Goal: Transaction & Acquisition: Book appointment/travel/reservation

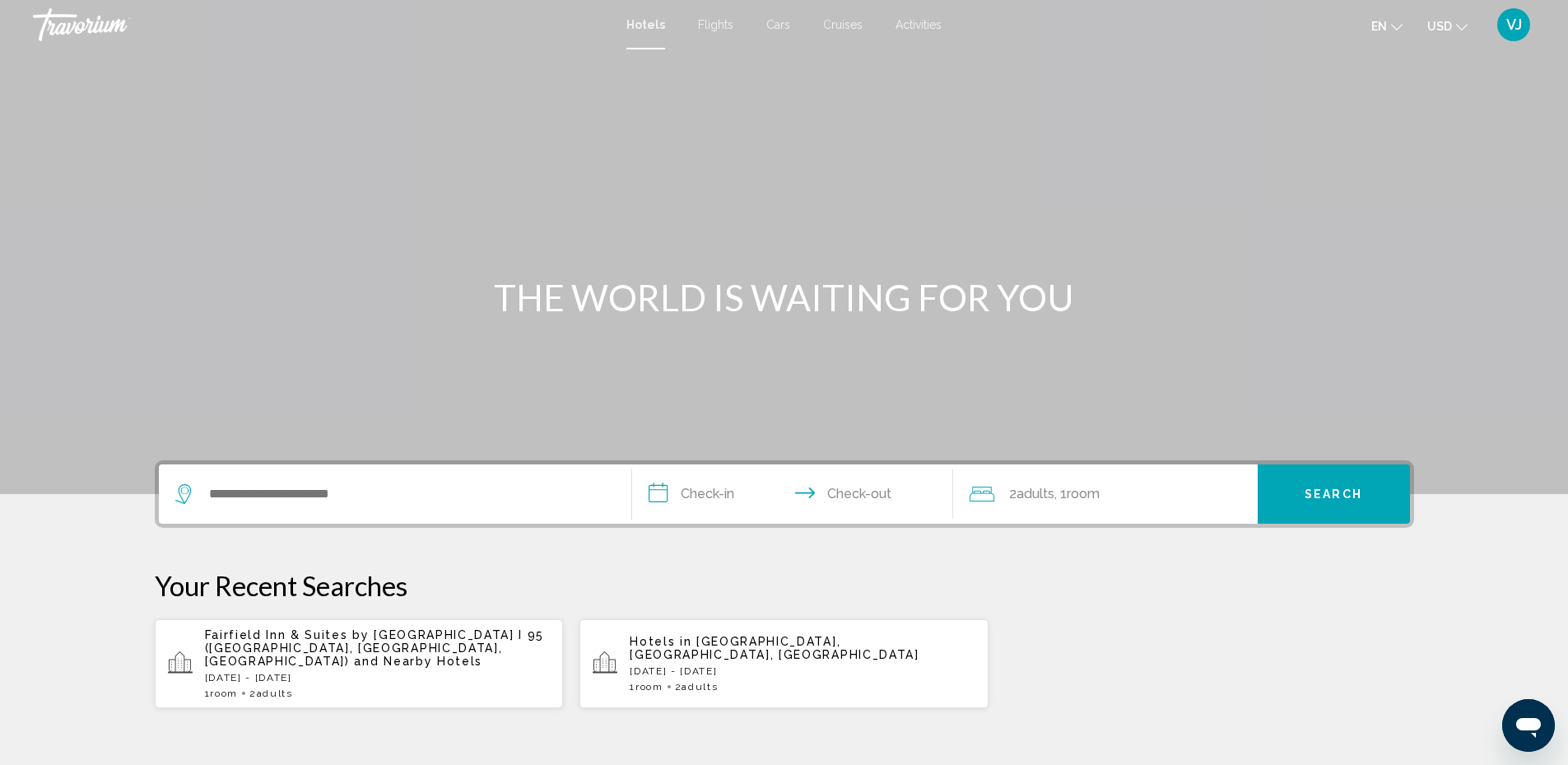
click at [706, 24] on span "Flights" at bounding box center [715, 24] width 35 height 13
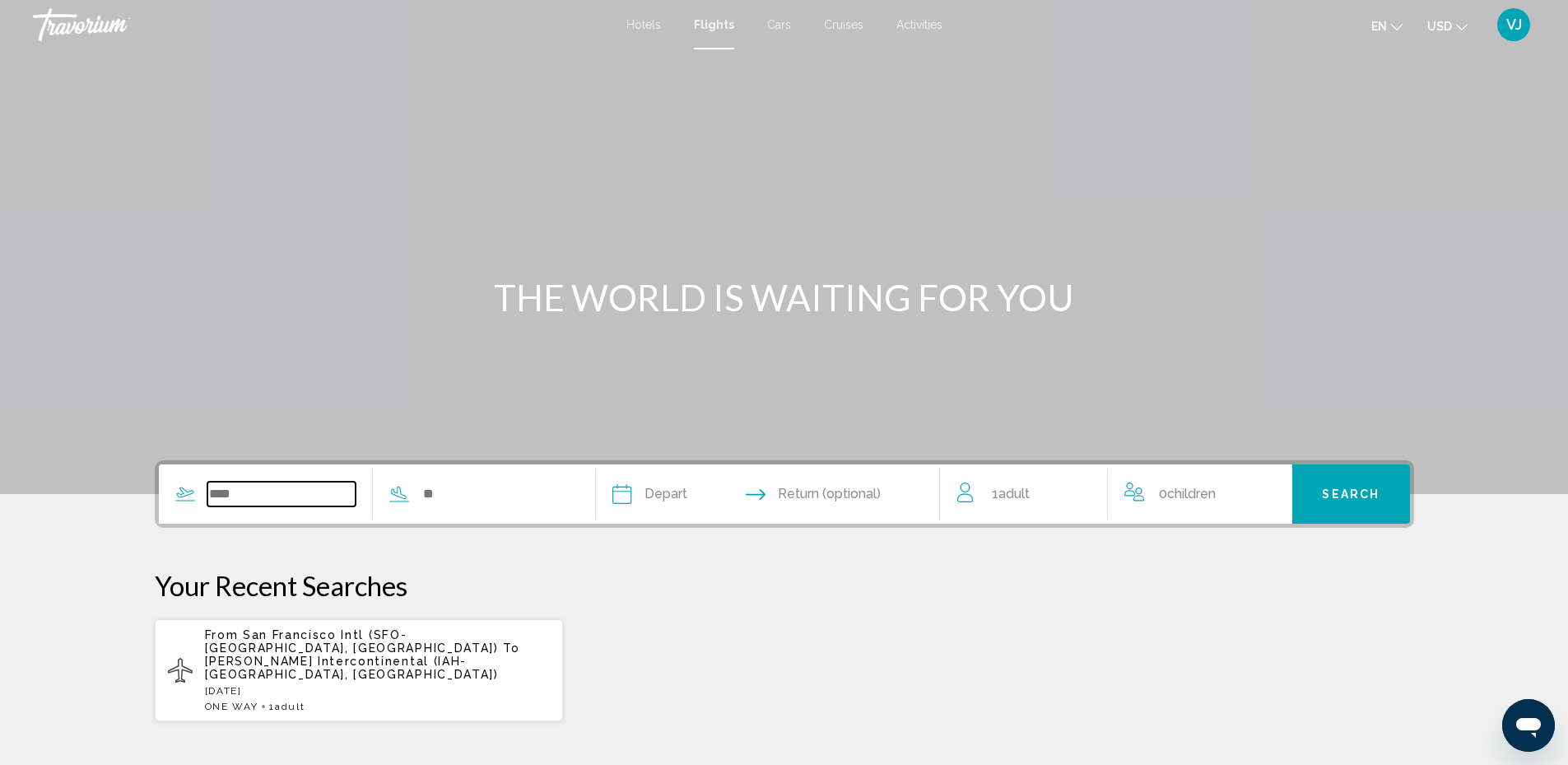
click at [265, 491] on input "Search widget" at bounding box center [281, 493] width 149 height 25
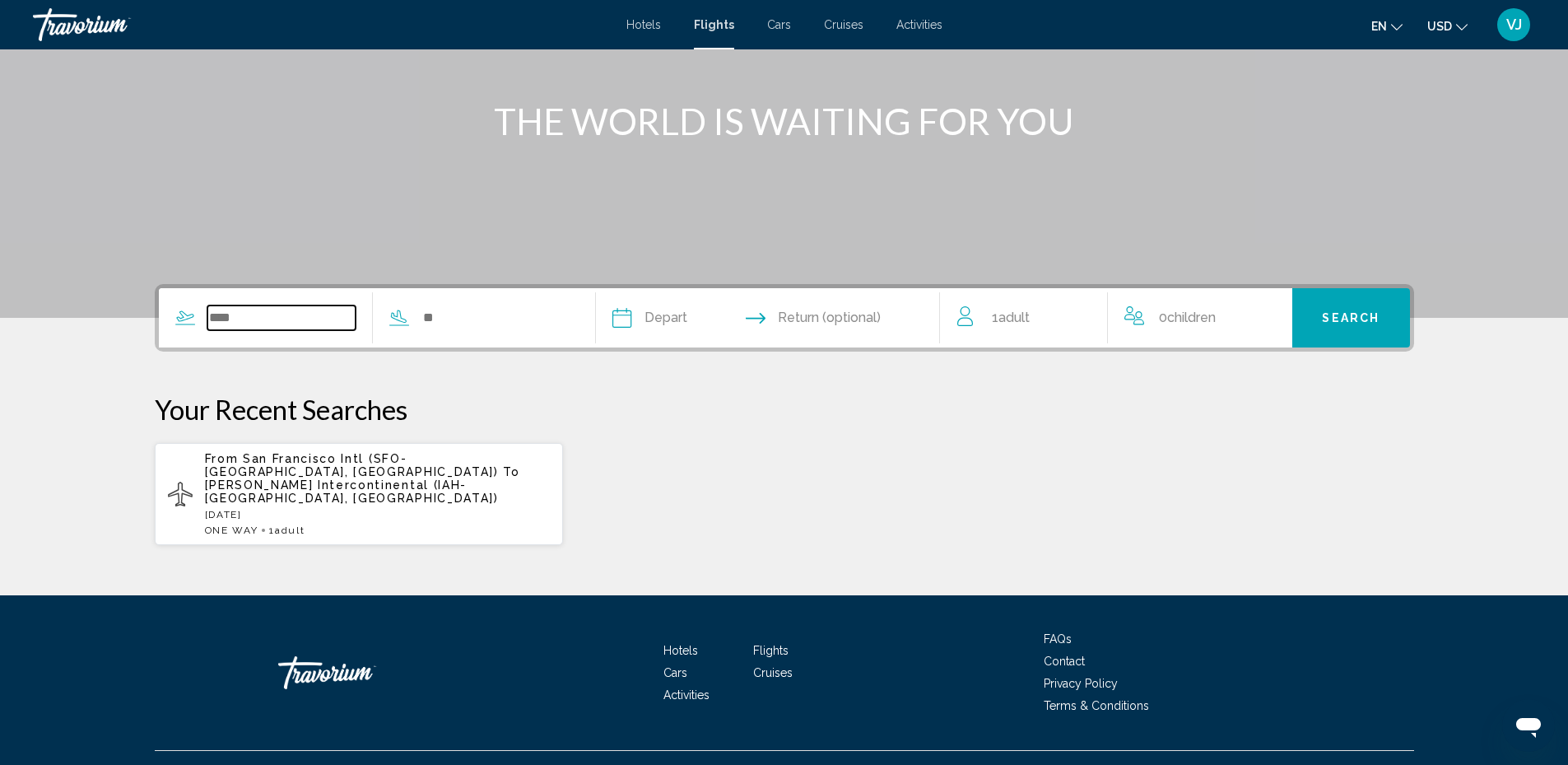
scroll to position [182, 0]
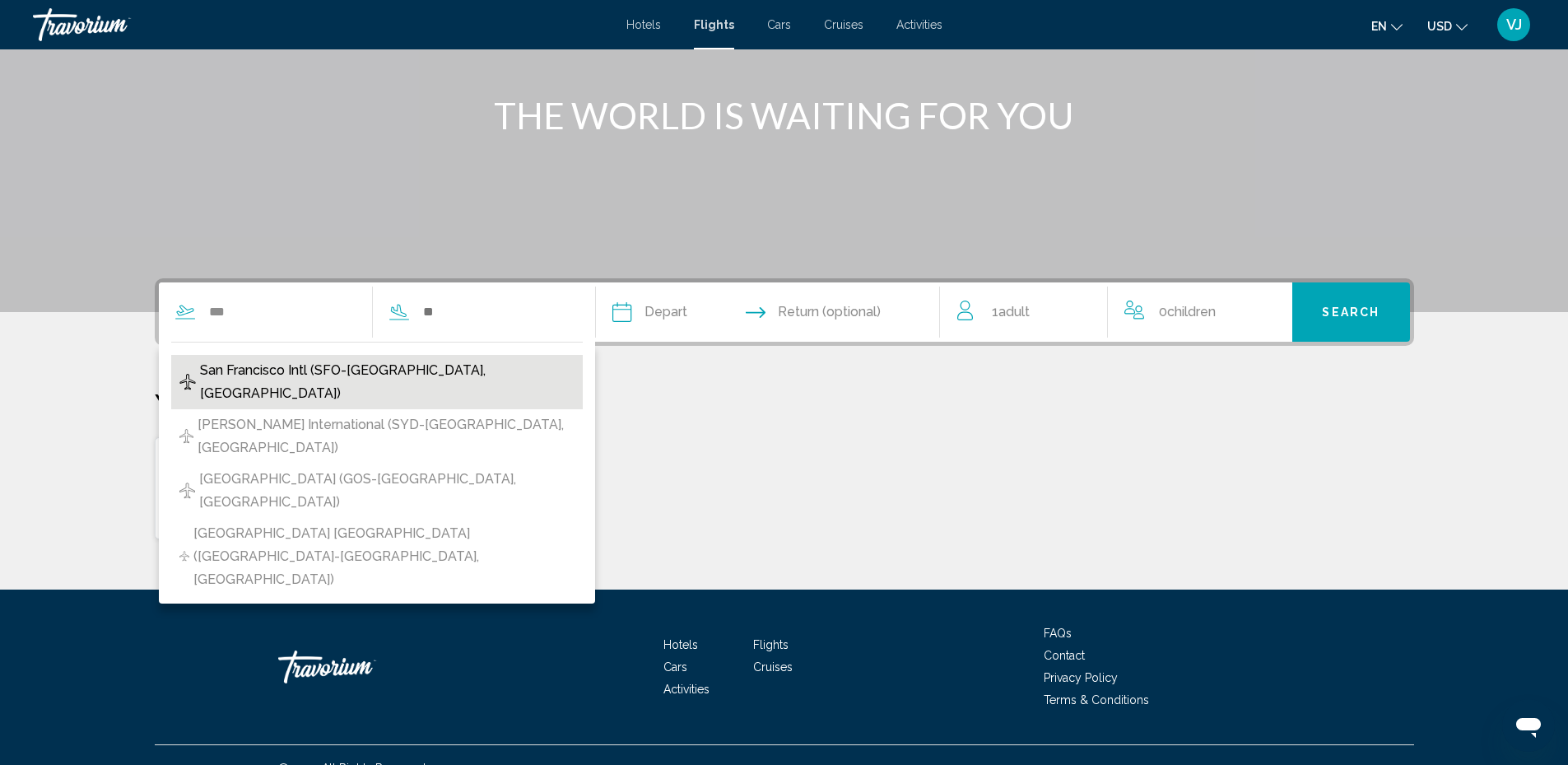
click at [430, 370] on span "San Francisco Intl (SFO-[GEOGRAPHIC_DATA], [GEOGRAPHIC_DATA])" at bounding box center [387, 382] width 374 height 46
type input "**********"
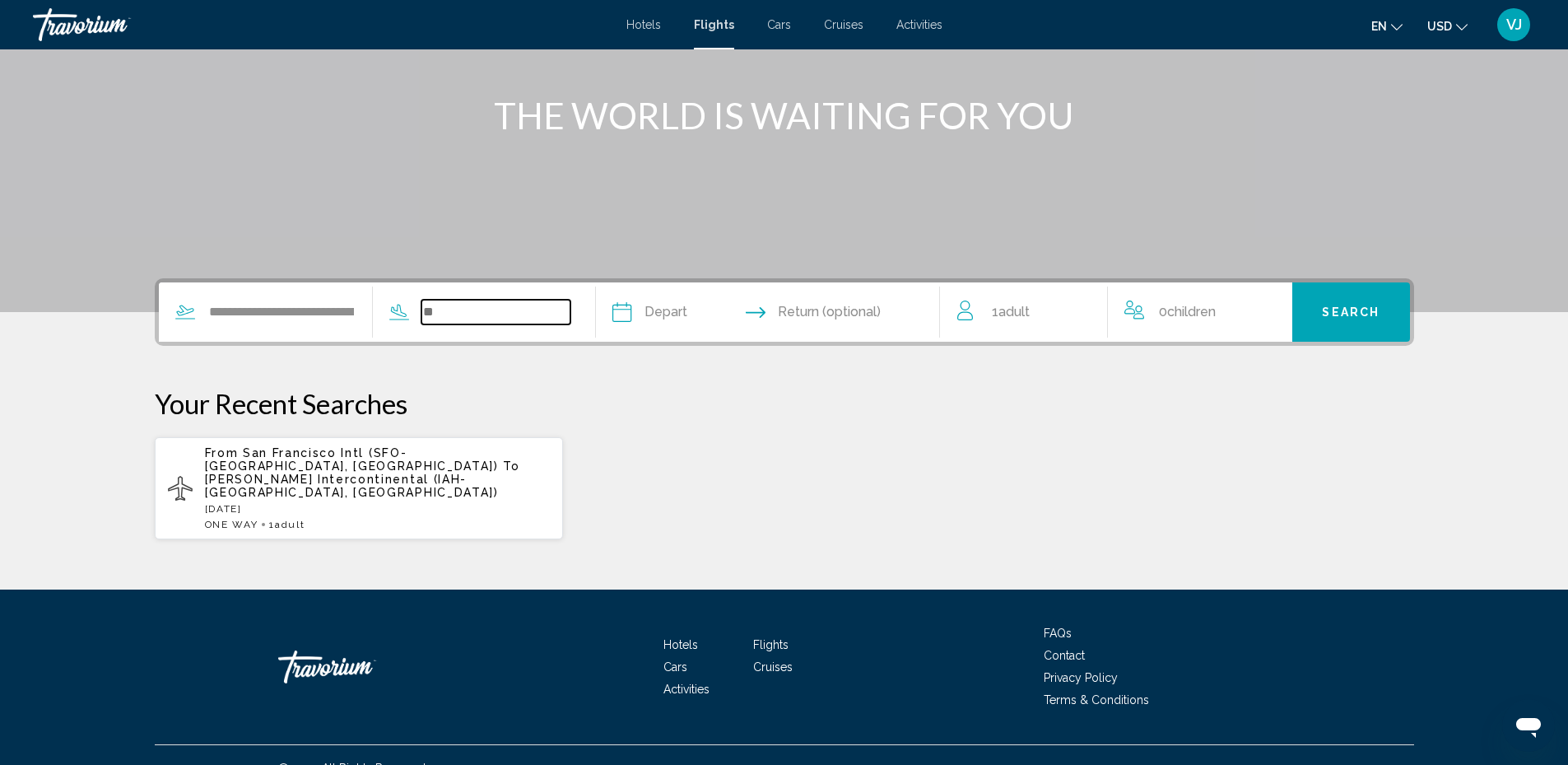
click at [454, 318] on input "Search widget" at bounding box center [495, 312] width 149 height 25
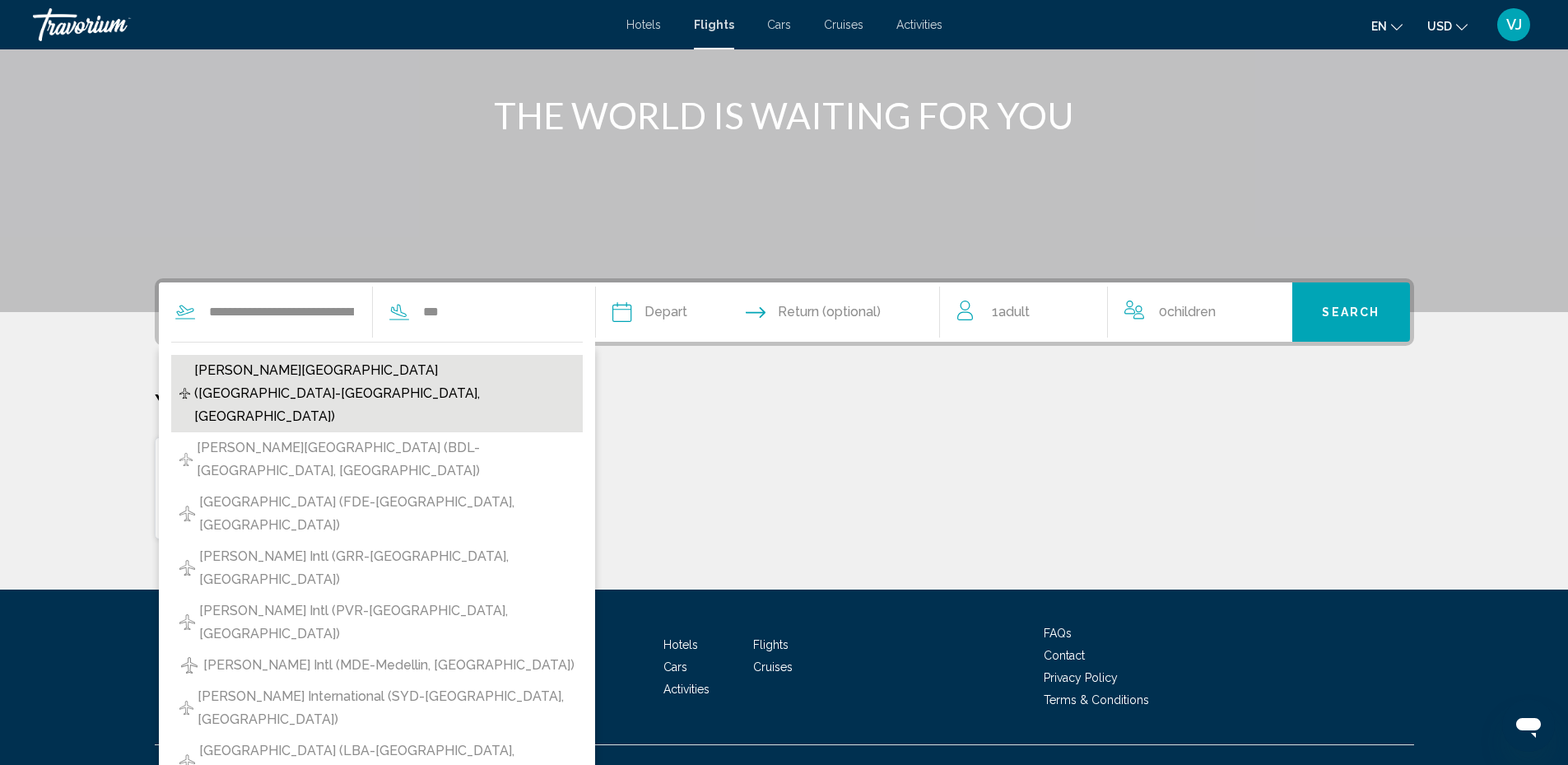
click at [320, 379] on span "[PERSON_NAME][GEOGRAPHIC_DATA] ([GEOGRAPHIC_DATA]-[GEOGRAPHIC_DATA], [GEOGRAPHI…" at bounding box center [384, 393] width 380 height 69
type input "**********"
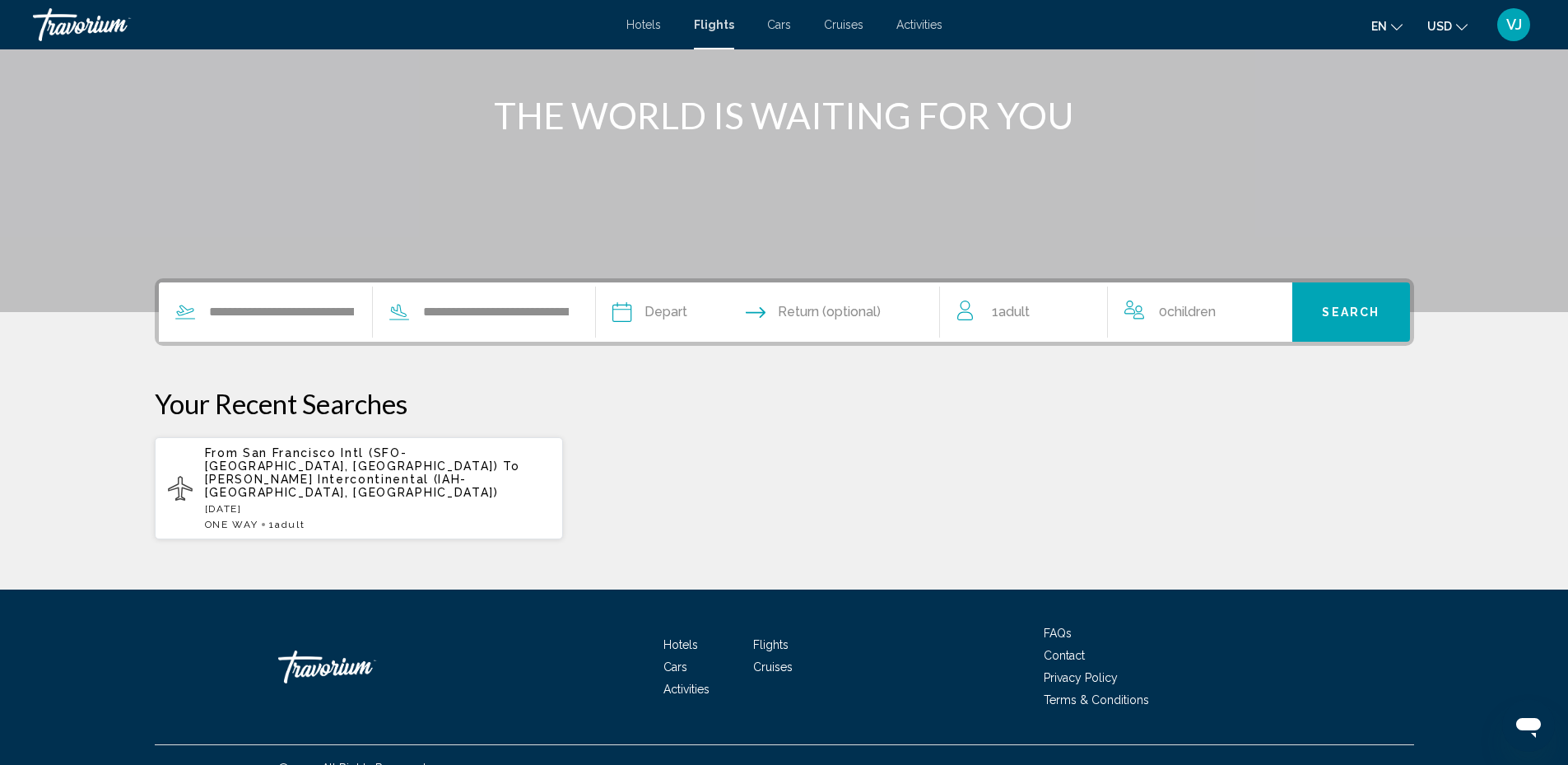
click at [673, 314] on input "Depart date" at bounding box center [693, 314] width 170 height 64
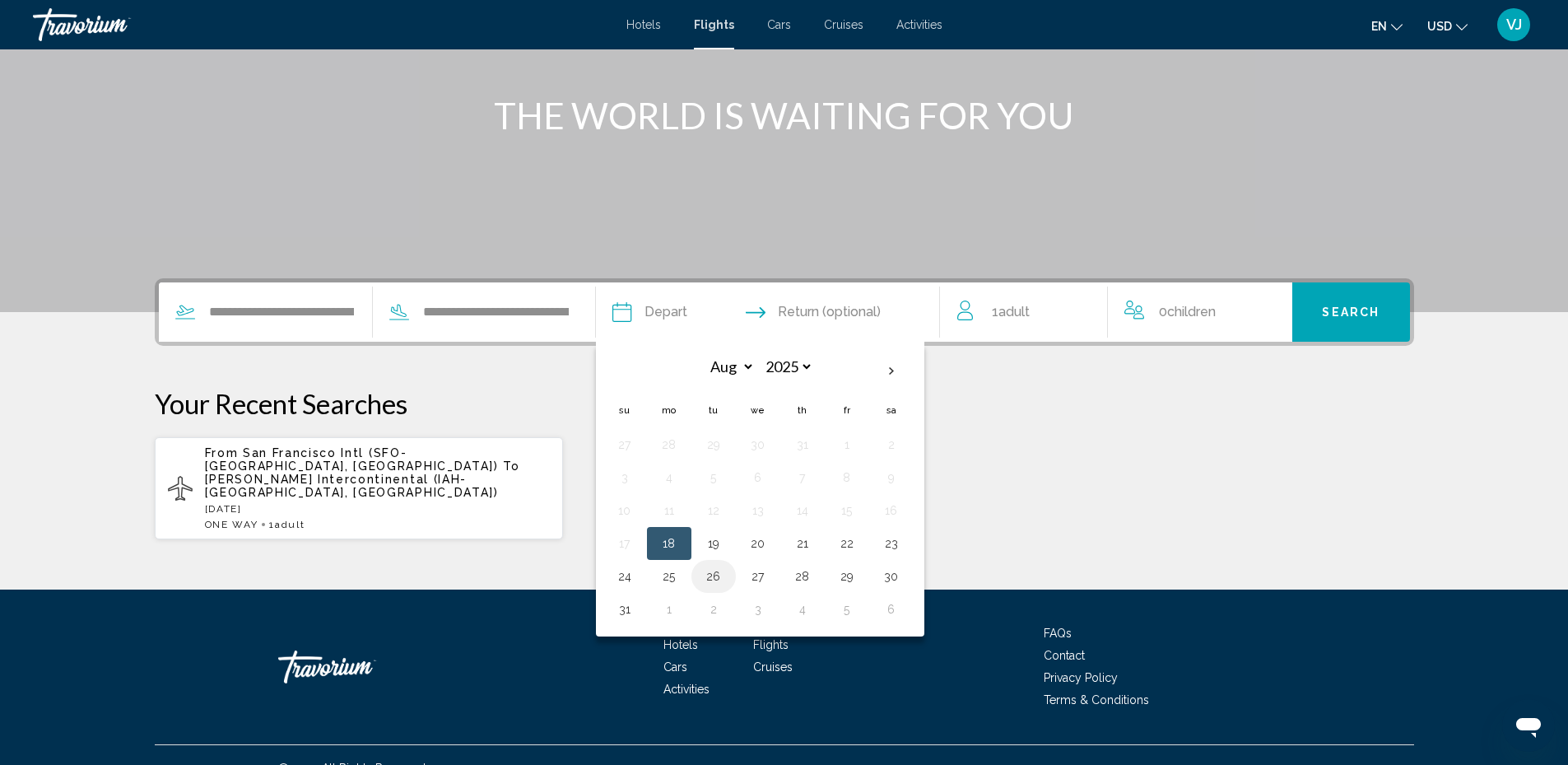
click at [715, 572] on button "26" at bounding box center [713, 576] width 26 height 23
type input "**********"
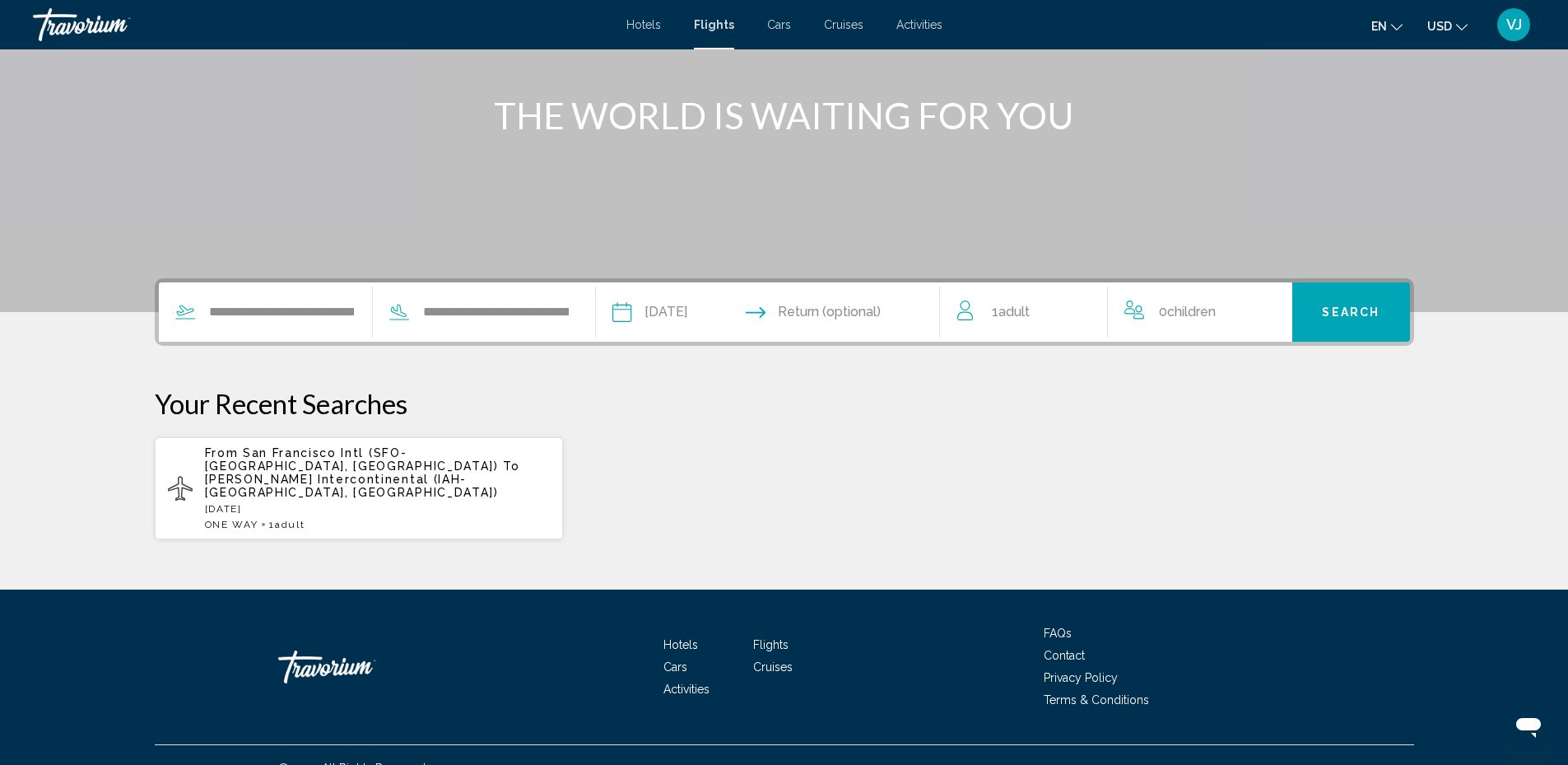
click at [1362, 317] on span "Search" at bounding box center [1351, 312] width 58 height 13
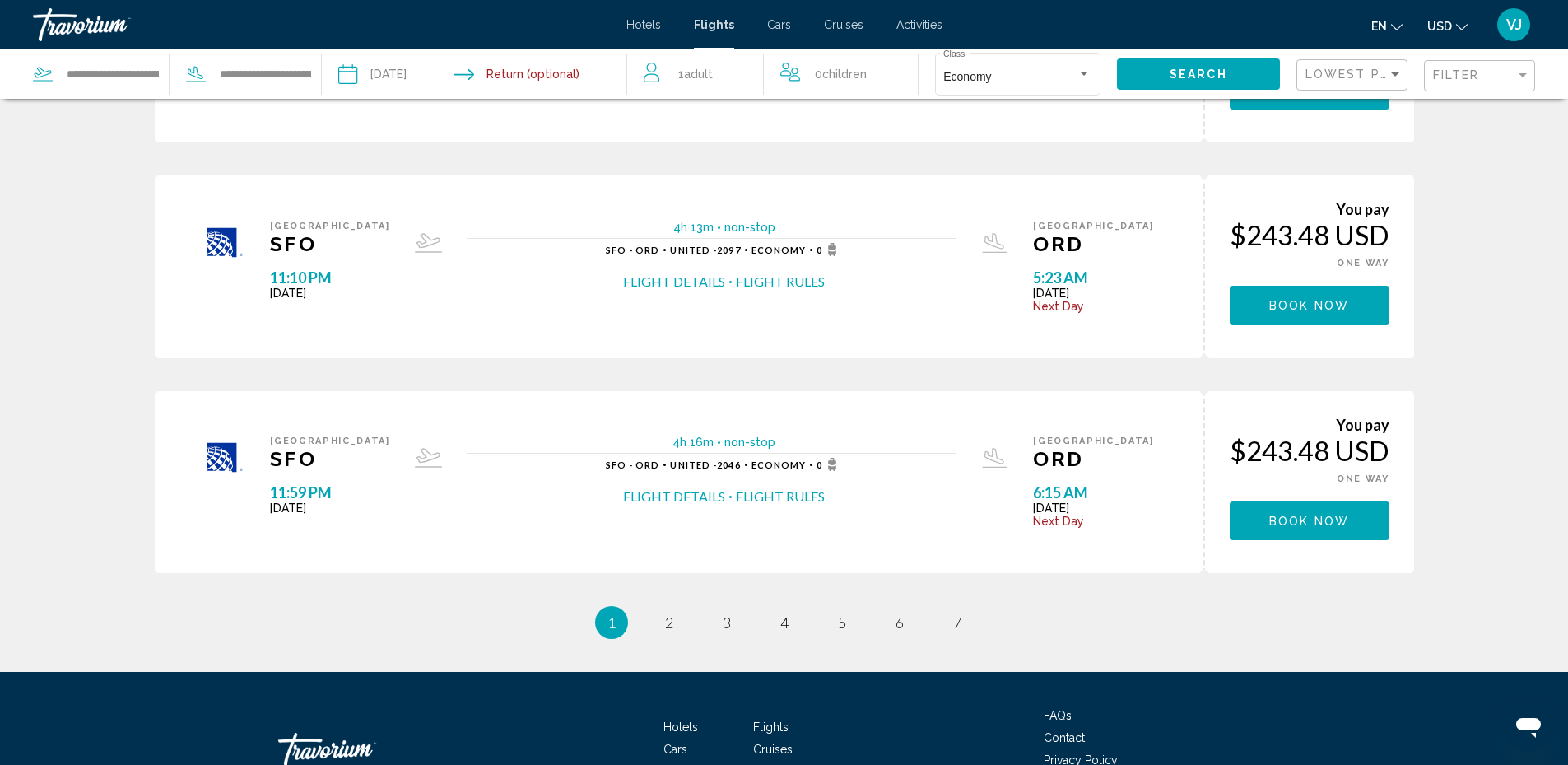
scroll to position [950, 0]
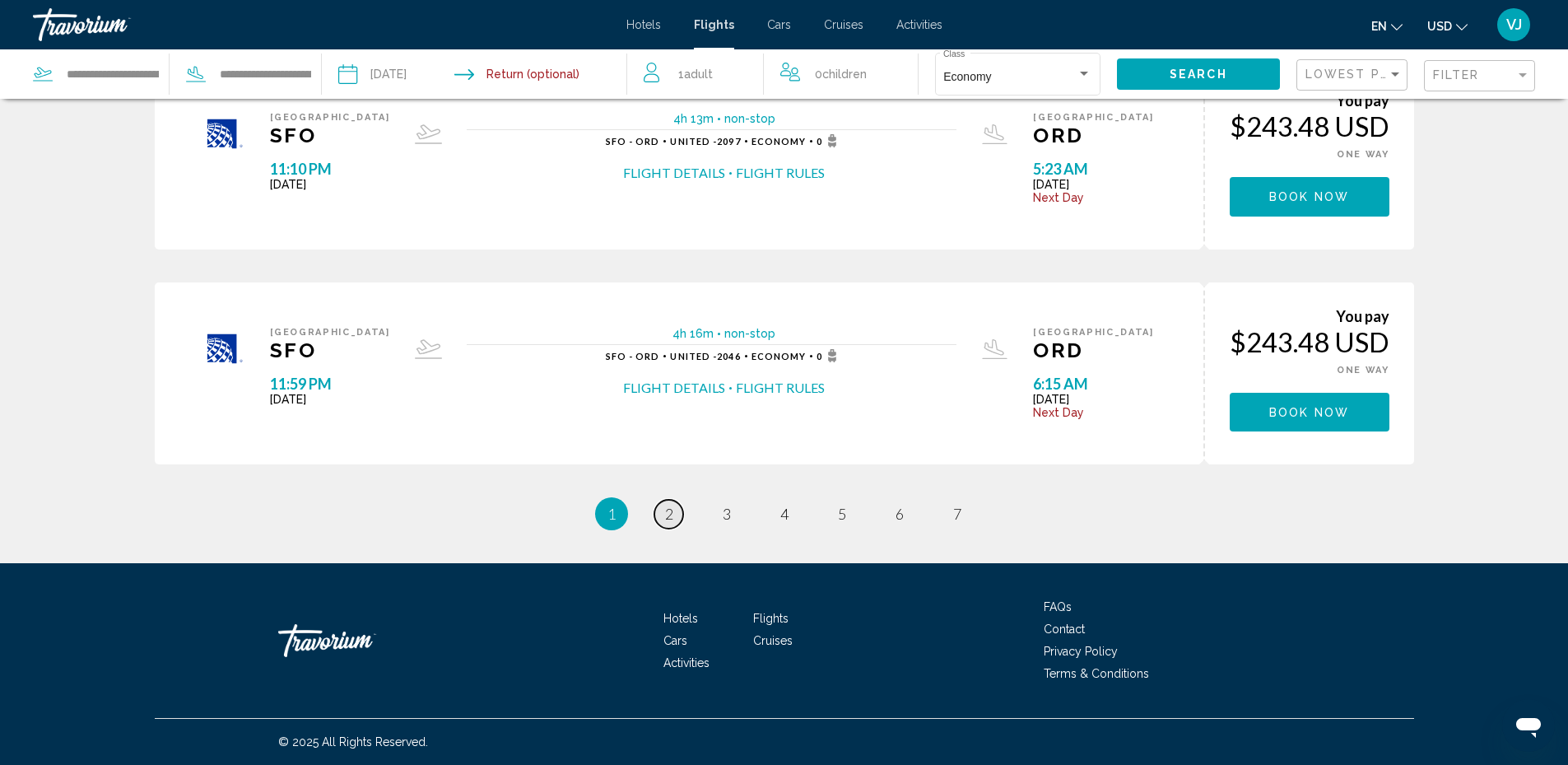
click at [672, 511] on span "2" at bounding box center [669, 513] width 8 height 18
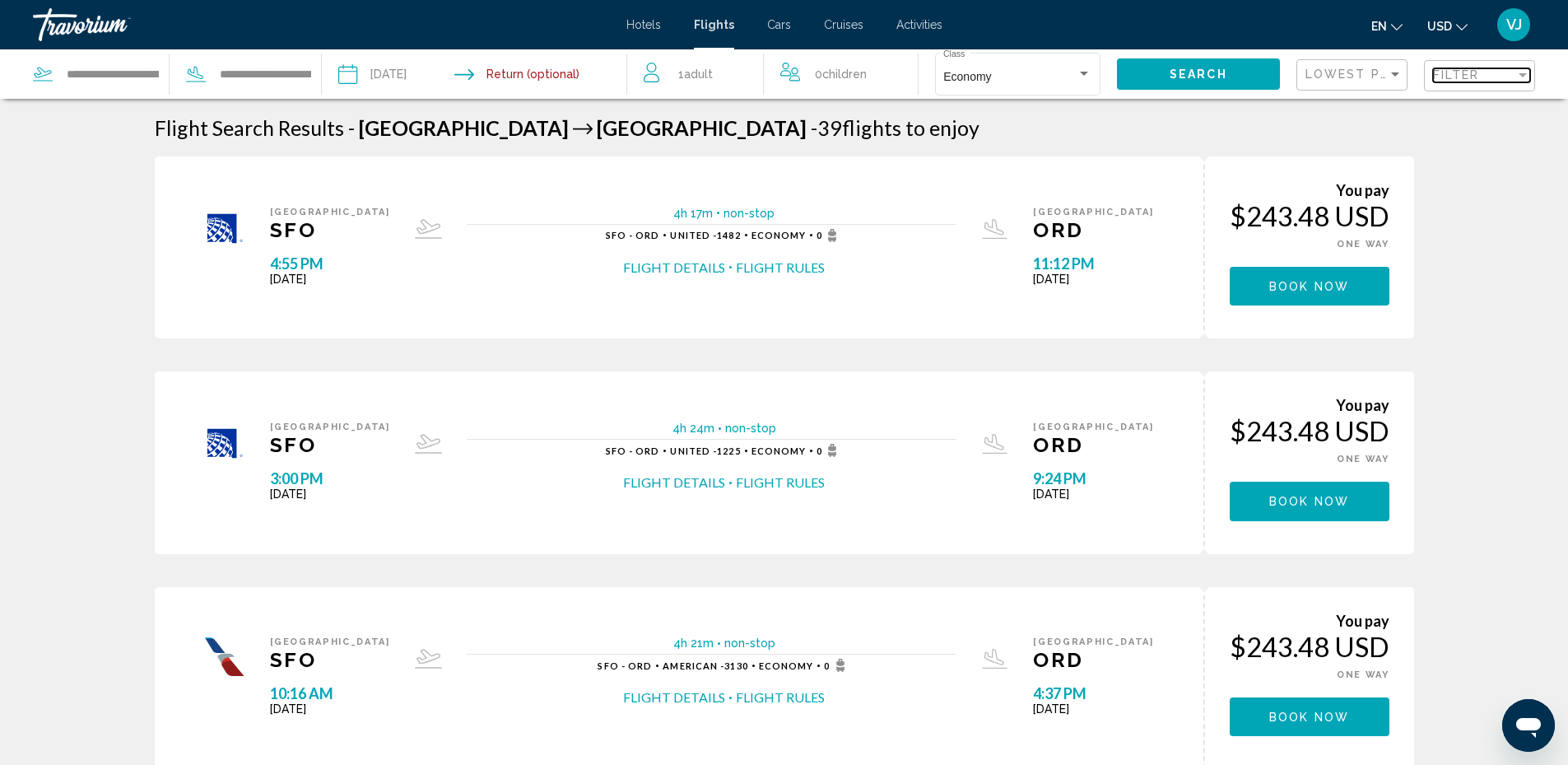
click at [1523, 76] on div "Filter" at bounding box center [1522, 75] width 8 height 4
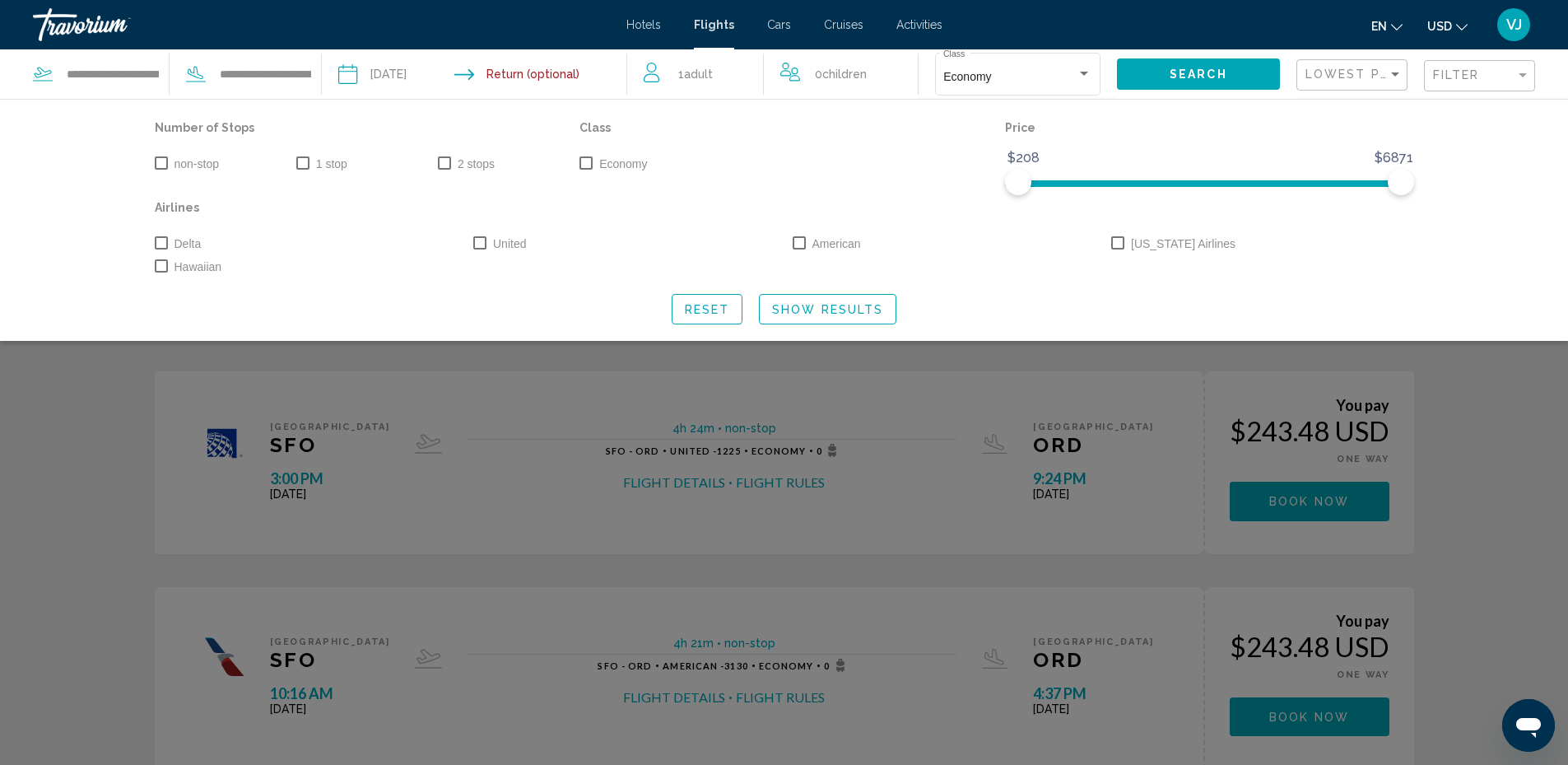
click at [162, 160] on span "Search widget" at bounding box center [161, 162] width 13 height 13
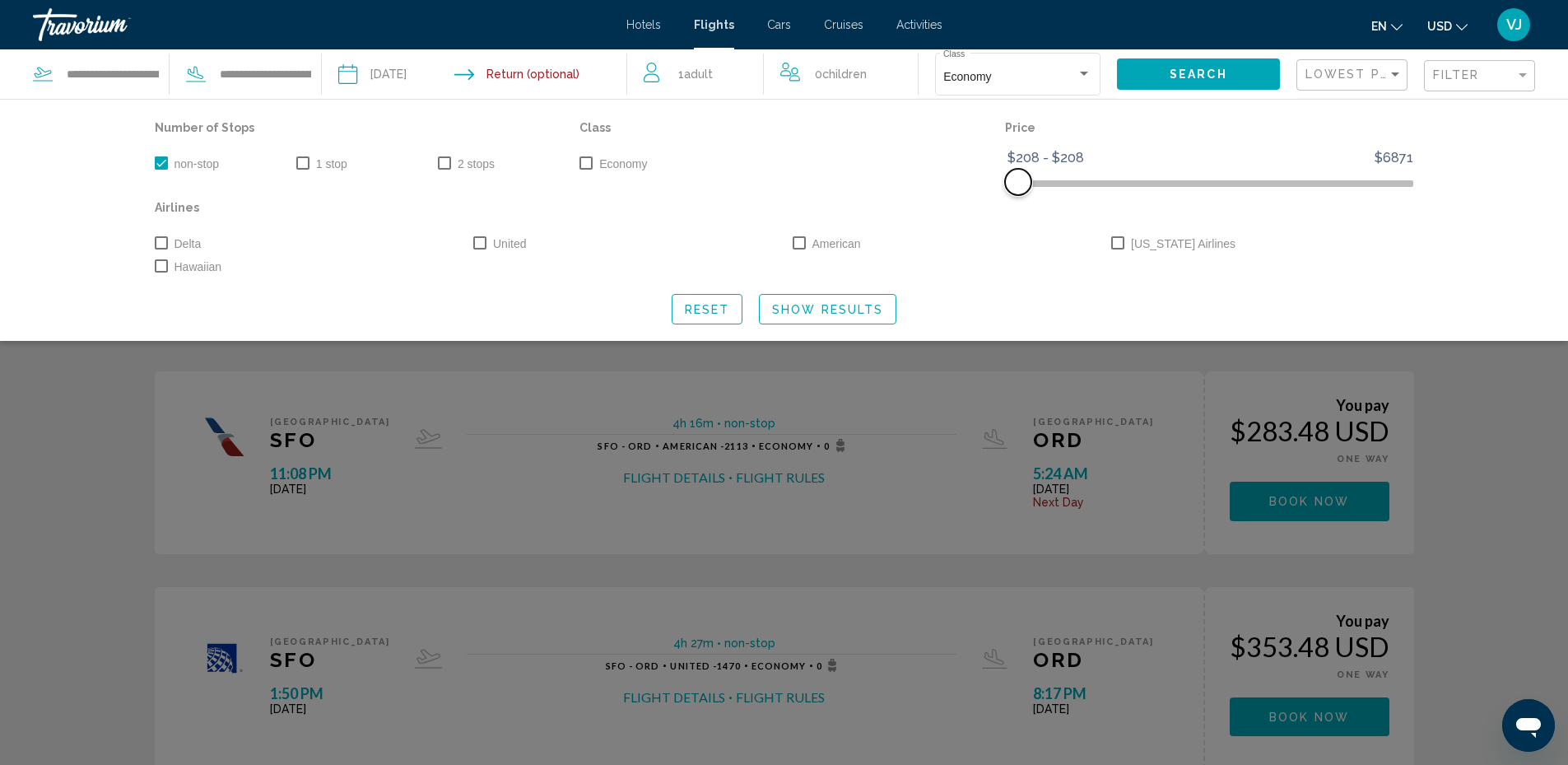
drag, startPoint x: 1400, startPoint y: 182, endPoint x: 1015, endPoint y: 180, distance: 385.1
click at [1015, 180] on span "Search widget" at bounding box center [1018, 182] width 26 height 26
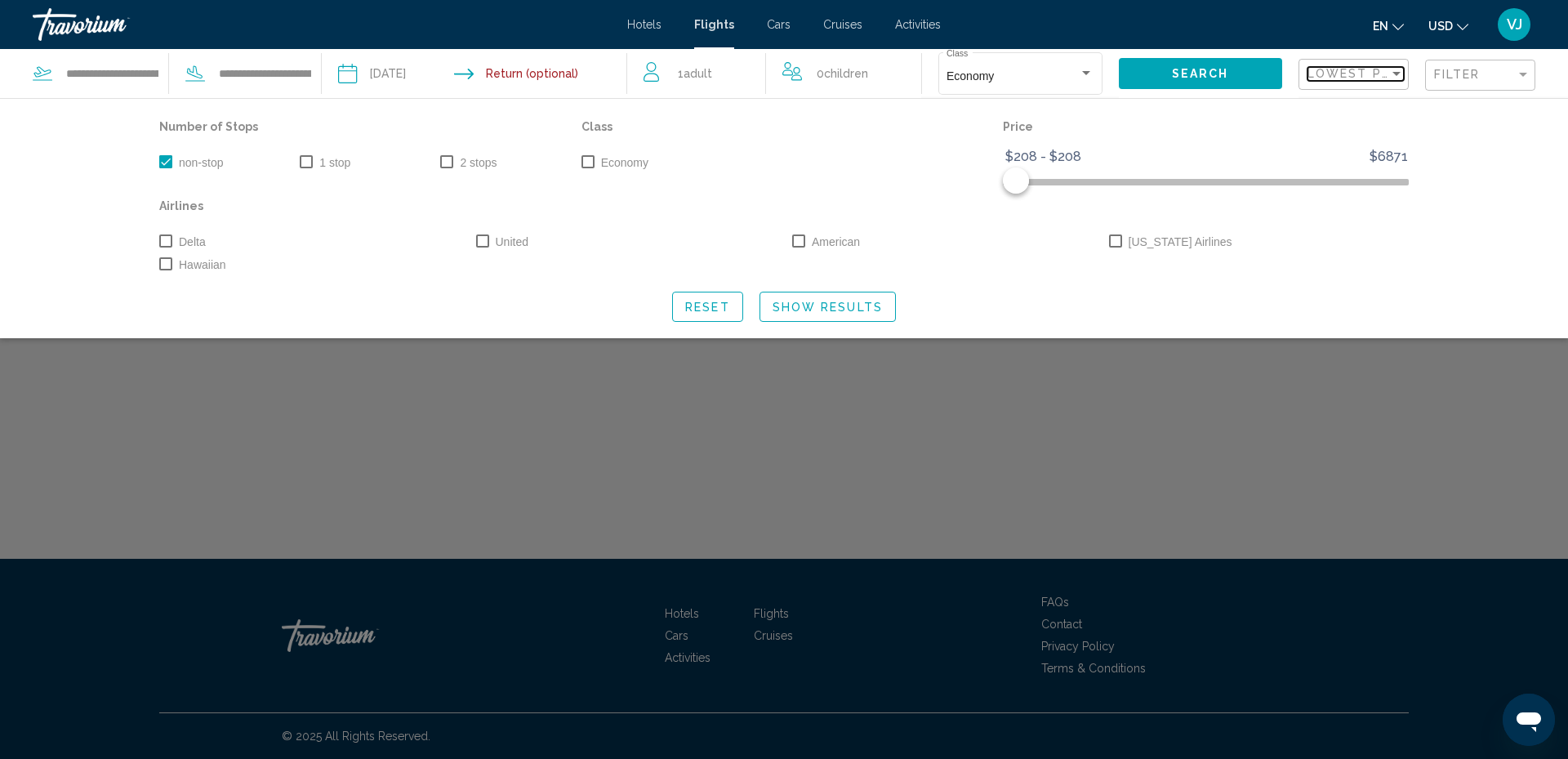
click at [1398, 70] on div "Sort by" at bounding box center [1396, 72] width 15 height 13
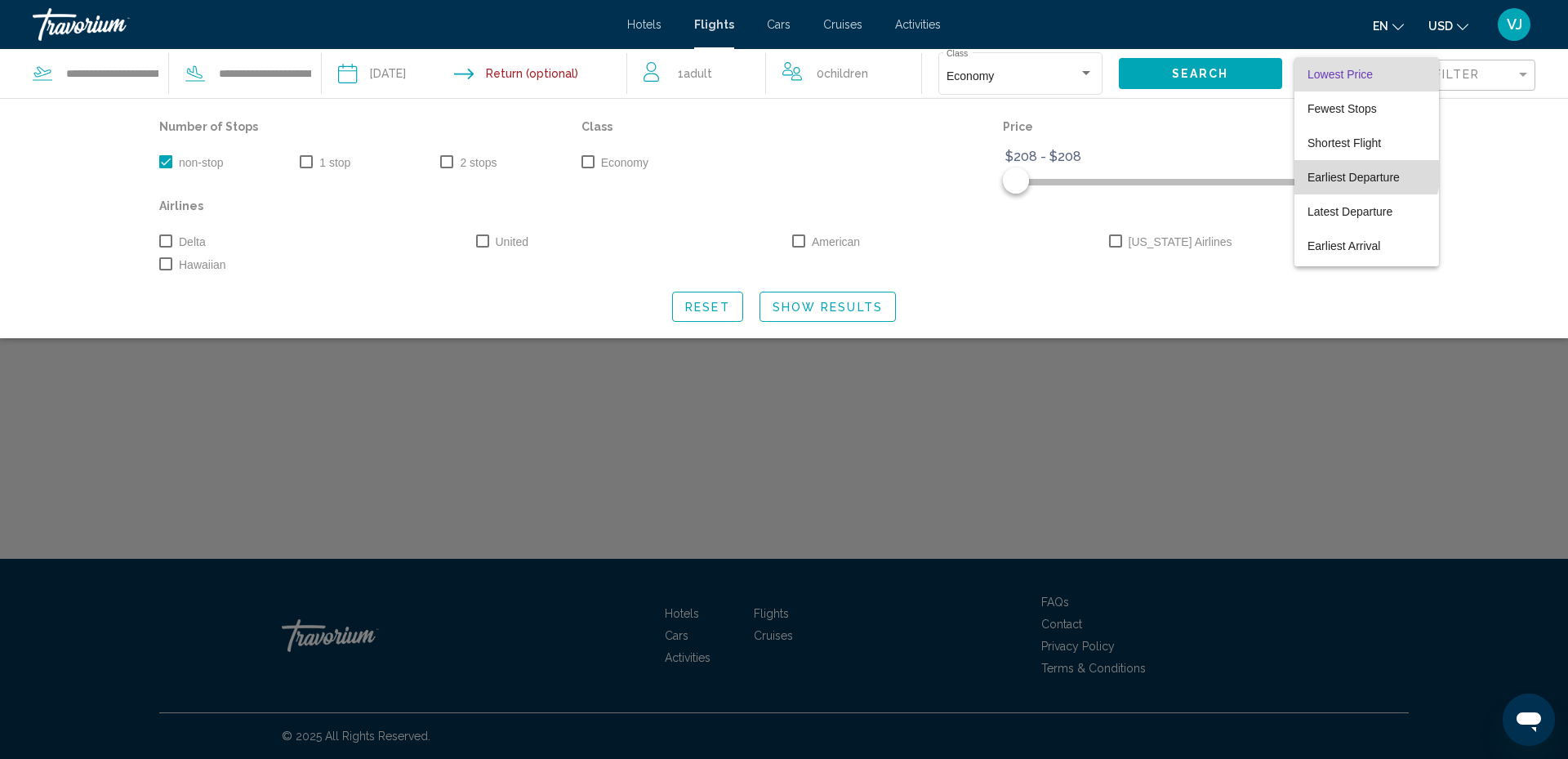
click at [1365, 172] on span "Earliest Departure" at bounding box center [1354, 177] width 92 height 13
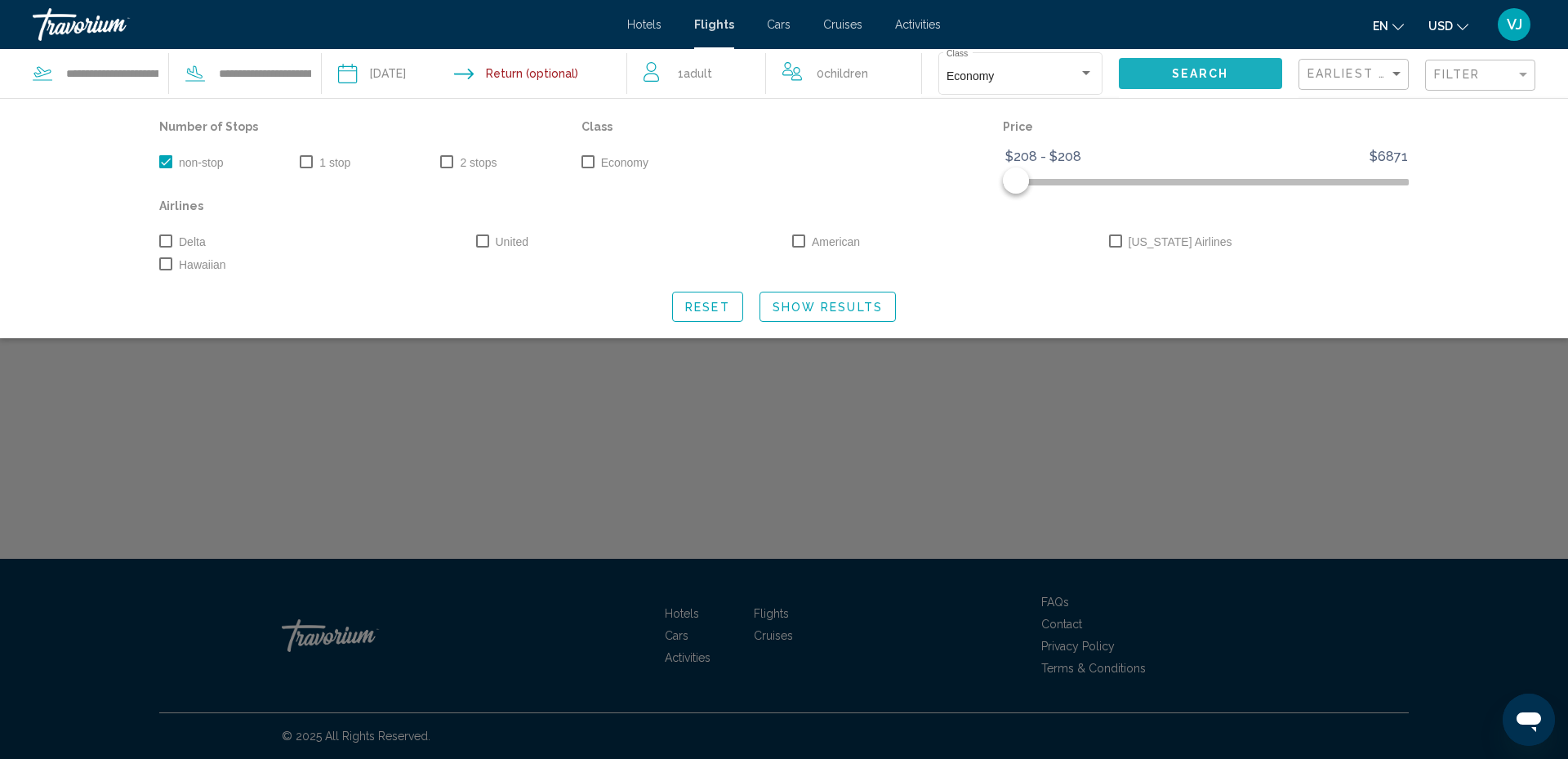
click at [1199, 70] on span "Search" at bounding box center [1201, 73] width 58 height 13
click at [1185, 73] on span "Search" at bounding box center [1201, 73] width 58 height 13
click at [516, 73] on input "Return date" at bounding box center [558, 75] width 151 height 54
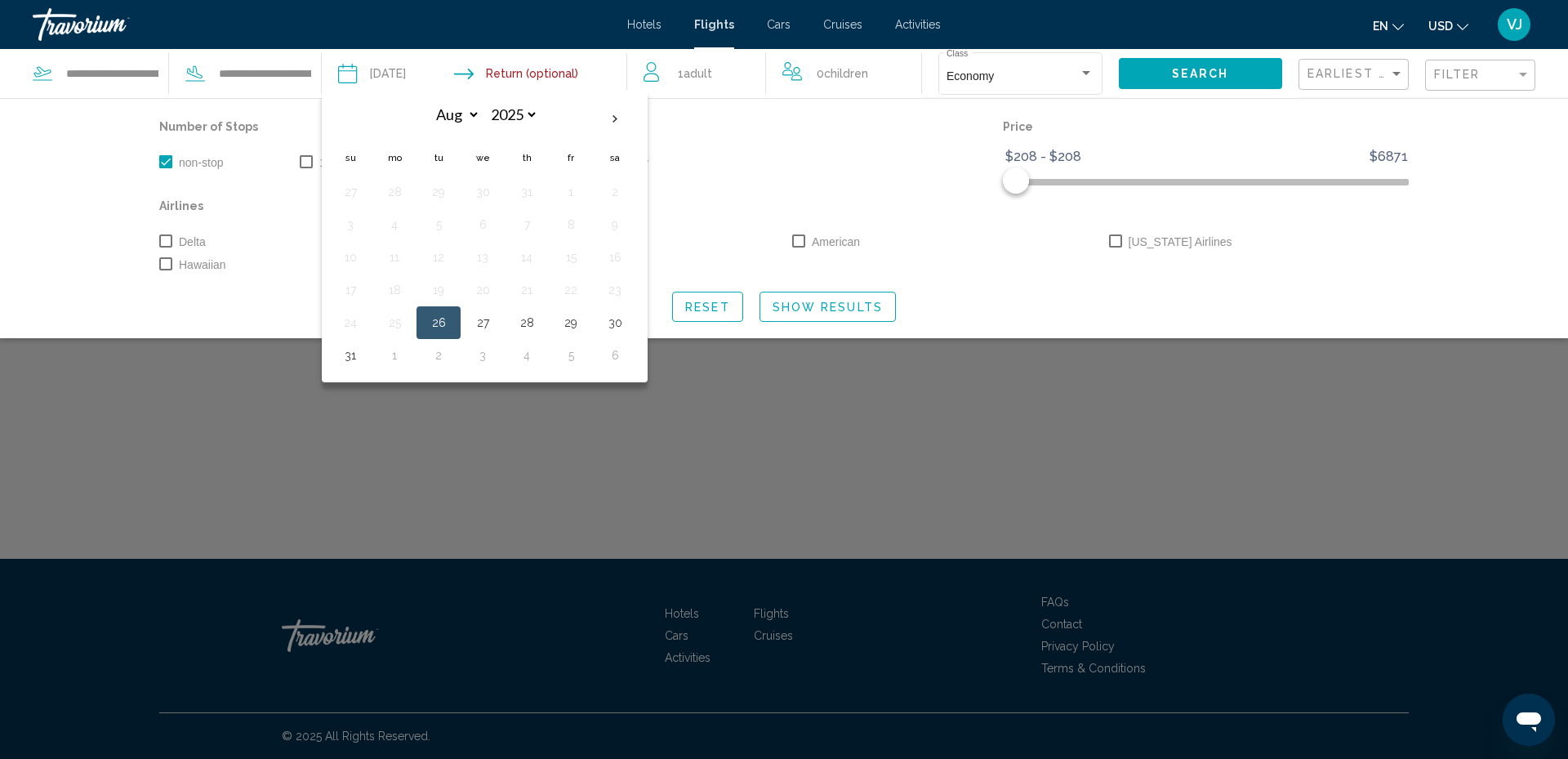
click at [840, 440] on div "Search widget" at bounding box center [784, 498] width 1568 height 522
